Goal: Find contact information: Find contact information

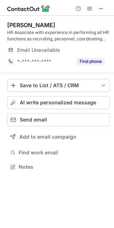
scroll to position [162, 114]
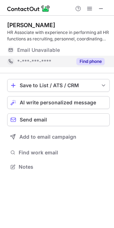
click at [95, 63] on button "Find phone" at bounding box center [90, 61] width 28 height 7
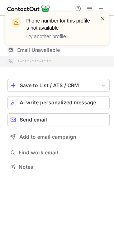
click at [102, 19] on span at bounding box center [103, 18] width 6 height 7
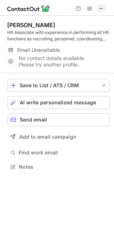
click at [103, 7] on button at bounding box center [100, 8] width 9 height 9
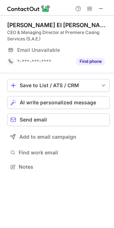
scroll to position [162, 114]
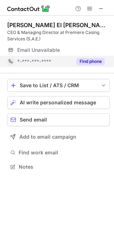
click at [95, 62] on button "Find phone" at bounding box center [90, 61] width 28 height 7
click at [84, 64] on button "Find phone" at bounding box center [90, 61] width 28 height 7
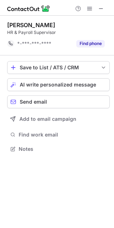
scroll to position [144, 114]
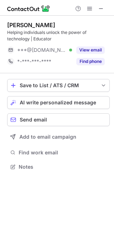
scroll to position [162, 114]
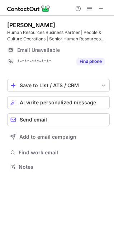
scroll to position [162, 114]
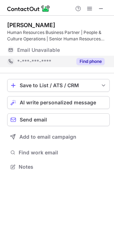
click at [88, 62] on button "Find phone" at bounding box center [90, 61] width 28 height 7
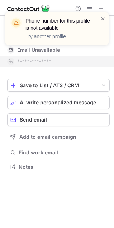
click at [106, 16] on div "Phone number for this profile is not available Try another profile" at bounding box center [56, 28] width 103 height 33
click at [100, 25] on div at bounding box center [103, 28] width 6 height 27
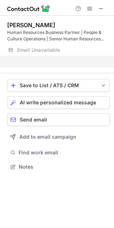
click at [101, 21] on span at bounding box center [103, 18] width 6 height 7
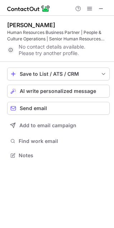
scroll to position [150, 114]
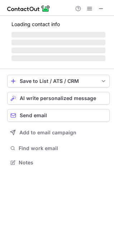
scroll to position [3, 3]
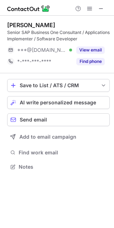
scroll to position [162, 114]
